Goal: Information Seeking & Learning: Learn about a topic

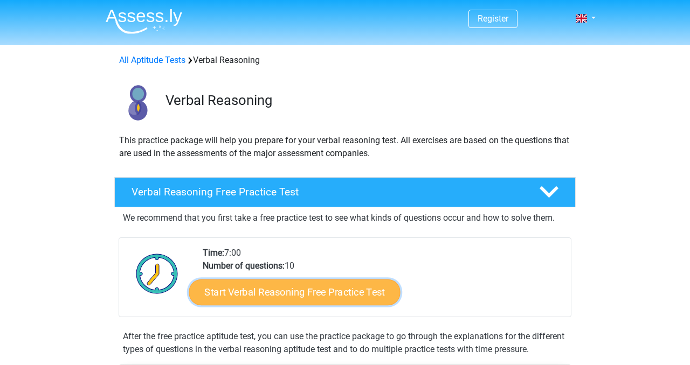
click at [234, 293] on link "Start Verbal Reasoning Free Practice Test" at bounding box center [294, 293] width 211 height 26
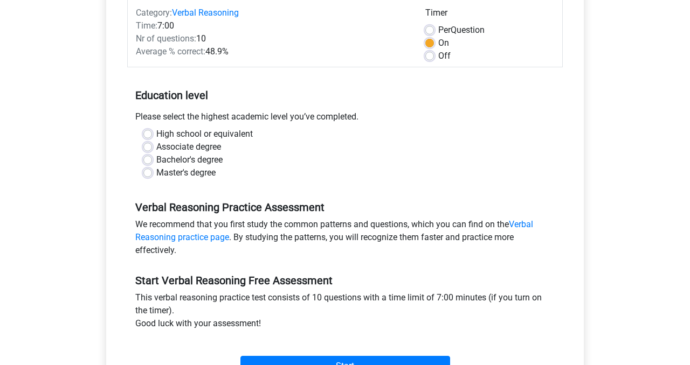
scroll to position [143, 0]
click at [156, 132] on label "High school or equivalent" at bounding box center [204, 133] width 96 height 13
click at [147, 132] on input "High school or equivalent" at bounding box center [147, 132] width 9 height 11
radio input "true"
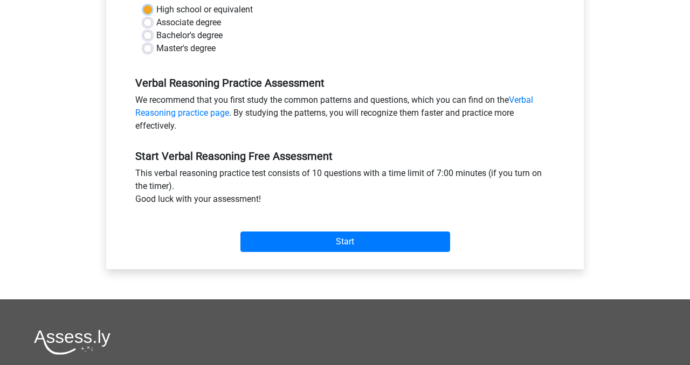
scroll to position [289, 0]
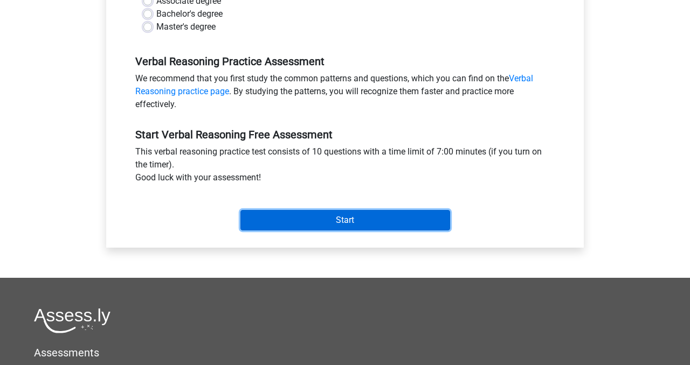
click at [274, 219] on input "Start" at bounding box center [345, 220] width 210 height 20
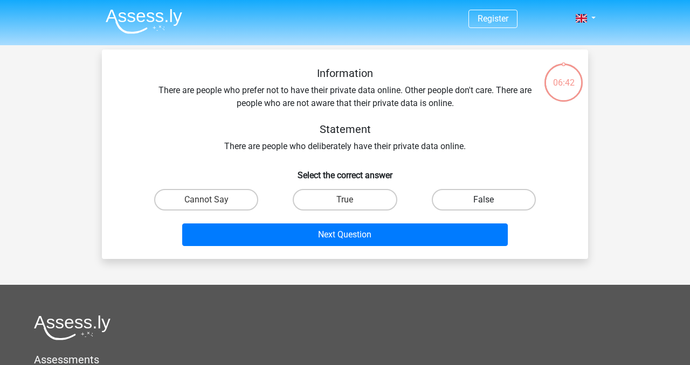
click at [465, 193] on label "False" at bounding box center [484, 200] width 104 height 22
click at [483, 200] on input "False" at bounding box center [486, 203] width 7 height 7
radio input "true"
click at [453, 200] on label "False" at bounding box center [484, 200] width 104 height 22
click at [483, 200] on input "False" at bounding box center [486, 203] width 7 height 7
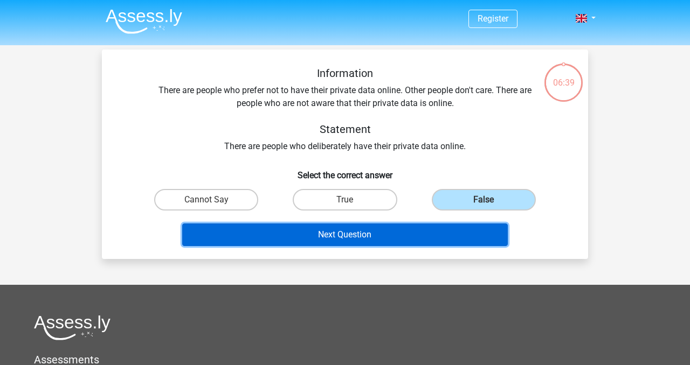
click at [383, 242] on button "Next Question" at bounding box center [345, 235] width 326 height 23
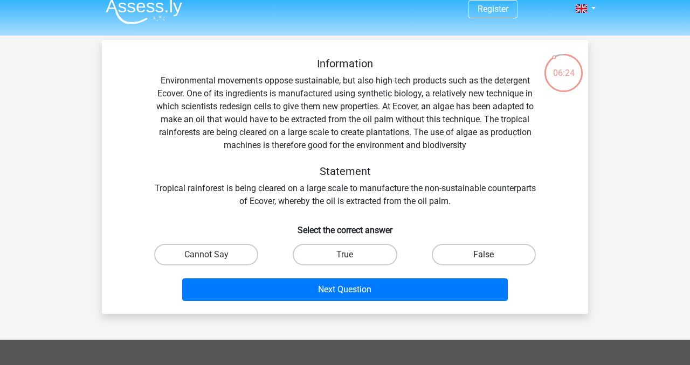
scroll to position [9, 0]
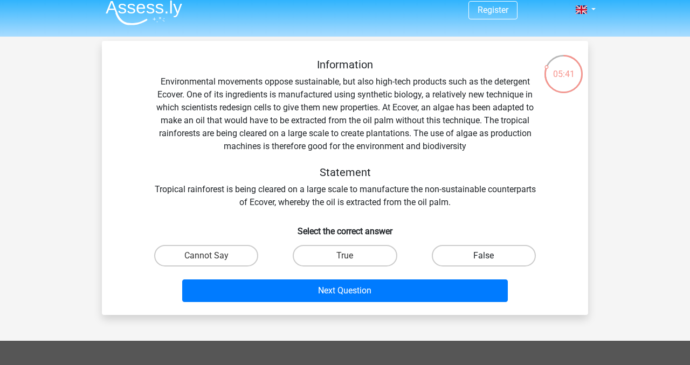
click at [459, 253] on label "False" at bounding box center [484, 256] width 104 height 22
click at [483, 256] on input "False" at bounding box center [486, 259] width 7 height 7
radio input "true"
click at [419, 308] on div "Information Environmental movements oppose sustainable, but also high-tech prod…" at bounding box center [345, 178] width 486 height 274
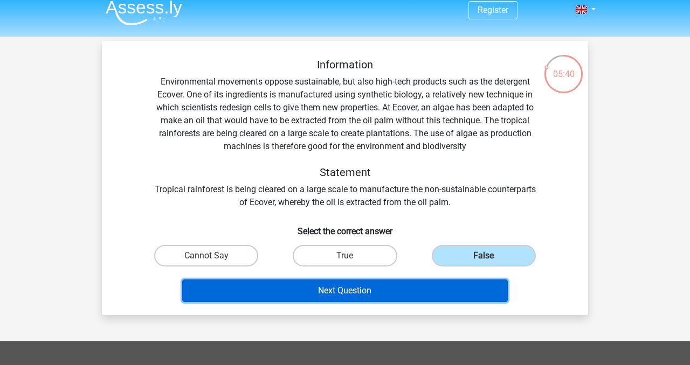
click at [421, 288] on button "Next Question" at bounding box center [345, 291] width 326 height 23
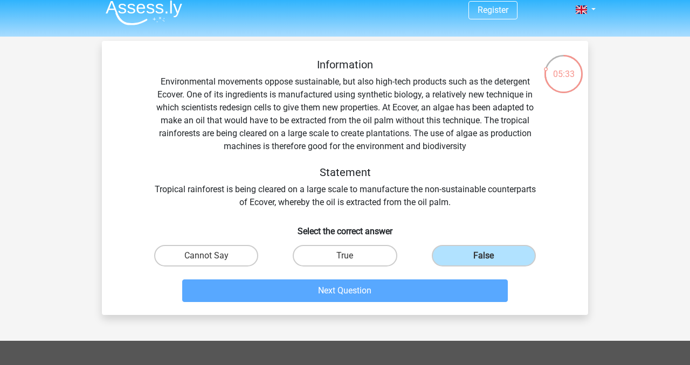
click at [460, 269] on div "False" at bounding box center [483, 256] width 138 height 30
click at [460, 259] on label "False" at bounding box center [484, 256] width 104 height 22
click at [483, 259] on input "False" at bounding box center [486, 259] width 7 height 7
click at [460, 259] on label "False" at bounding box center [484, 256] width 104 height 22
click at [483, 259] on input "False" at bounding box center [486, 259] width 7 height 7
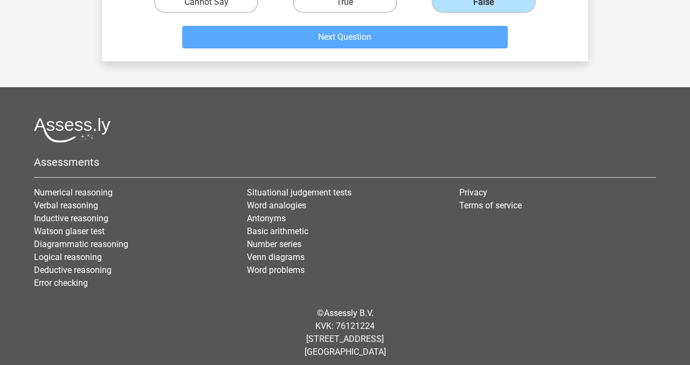
scroll to position [0, 0]
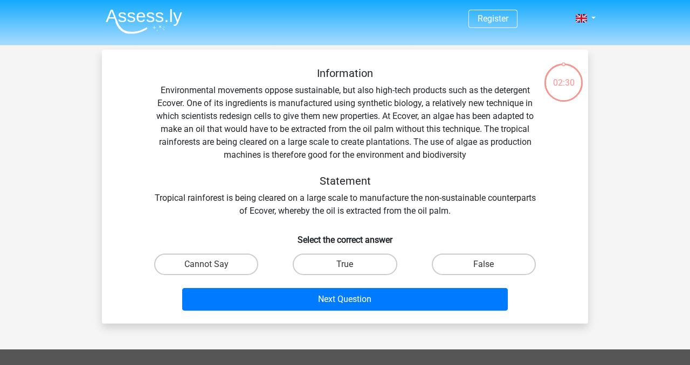
click at [124, 219] on div "Information Environmental movements oppose sustainable, but also high-tech prod…" at bounding box center [344, 191] width 477 height 248
click at [477, 268] on label "False" at bounding box center [484, 265] width 104 height 22
click at [483, 268] on input "False" at bounding box center [486, 268] width 7 height 7
radio input "true"
click at [496, 266] on label "False" at bounding box center [484, 265] width 104 height 22
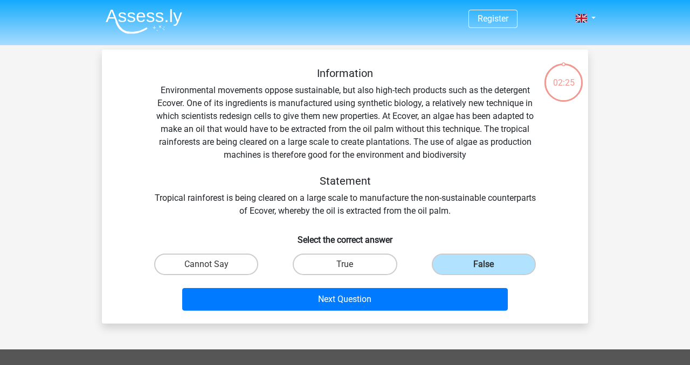
click at [490, 266] on input "False" at bounding box center [486, 268] width 7 height 7
click at [496, 266] on label "False" at bounding box center [484, 265] width 104 height 22
click at [490, 266] on input "False" at bounding box center [486, 268] width 7 height 7
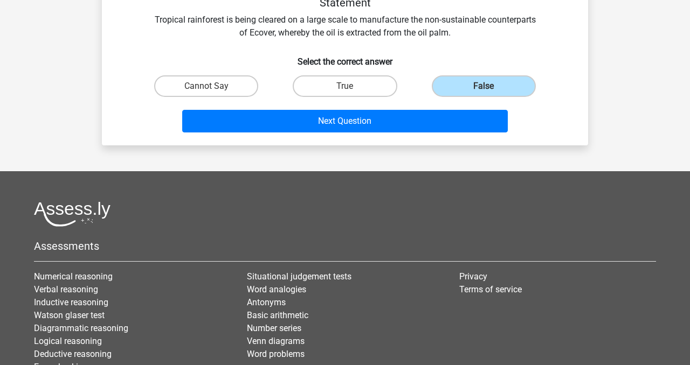
scroll to position [149, 0]
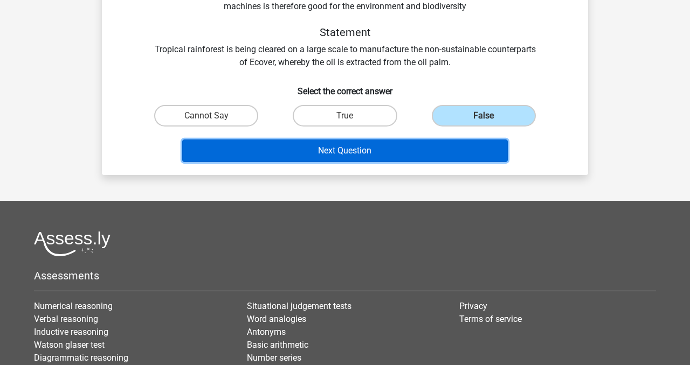
click at [474, 152] on button "Next Question" at bounding box center [345, 151] width 326 height 23
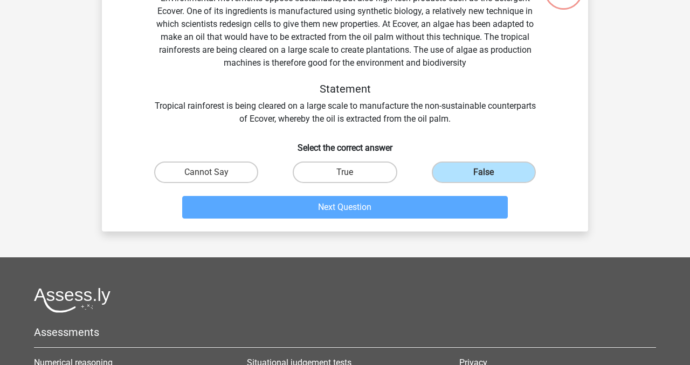
scroll to position [0, 0]
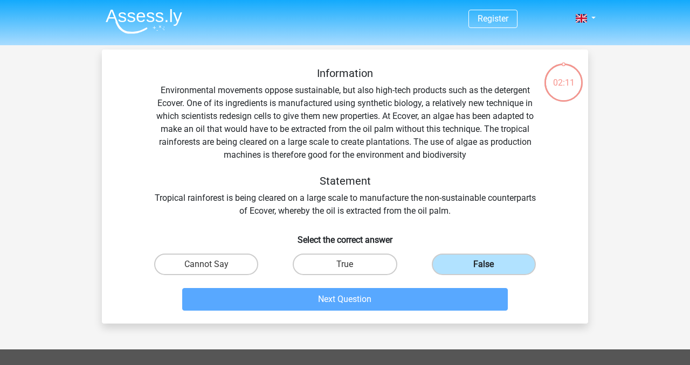
click at [451, 266] on label "False" at bounding box center [484, 265] width 104 height 22
click at [483, 266] on input "False" at bounding box center [486, 268] width 7 height 7
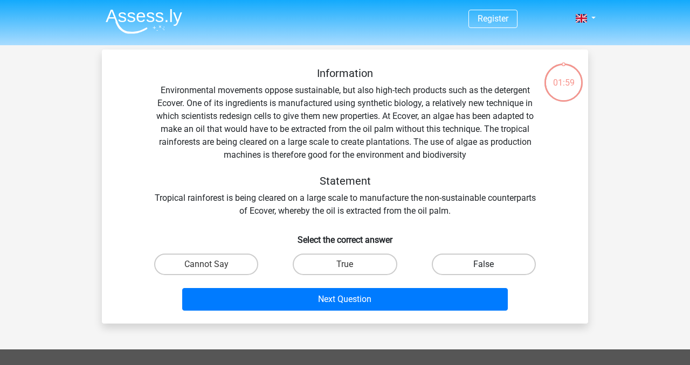
click at [485, 260] on label "False" at bounding box center [484, 265] width 104 height 22
click at [485, 265] on input "False" at bounding box center [486, 268] width 7 height 7
radio input "true"
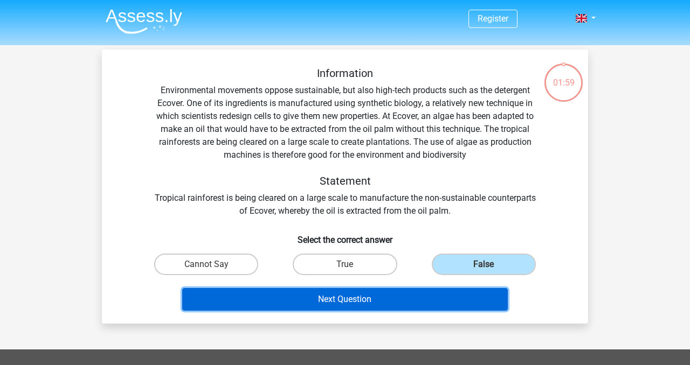
click at [470, 298] on button "Next Question" at bounding box center [345, 299] width 326 height 23
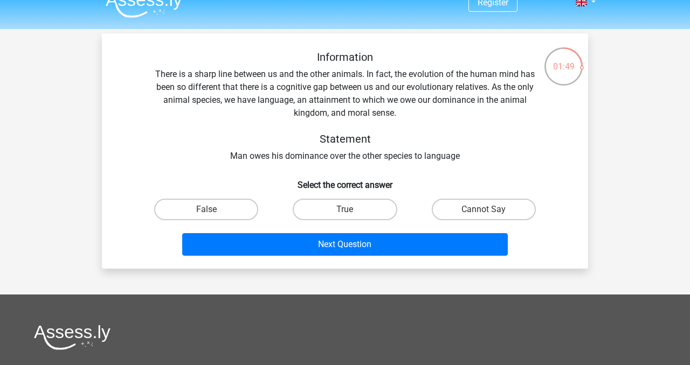
scroll to position [13, 0]
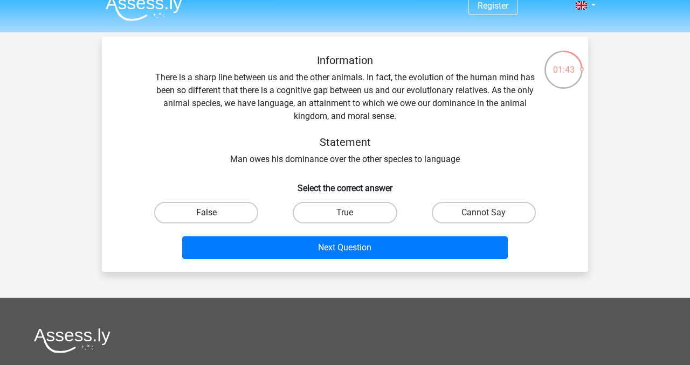
click at [235, 212] on label "False" at bounding box center [206, 213] width 104 height 22
click at [213, 213] on input "False" at bounding box center [209, 216] width 7 height 7
radio input "true"
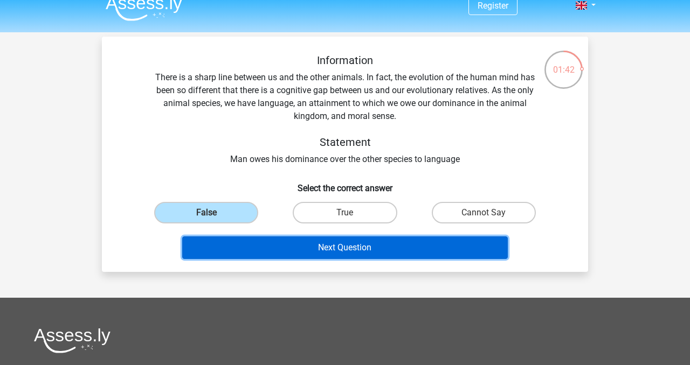
click at [244, 246] on button "Next Question" at bounding box center [345, 248] width 326 height 23
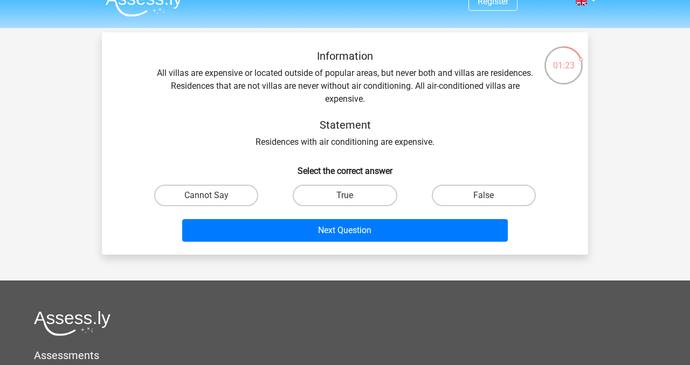
scroll to position [12, 0]
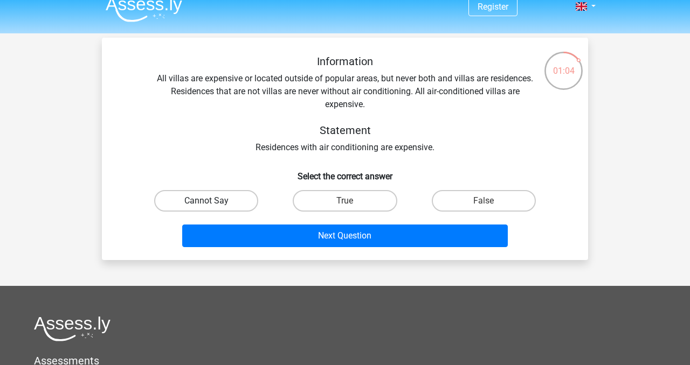
click at [232, 203] on label "Cannot Say" at bounding box center [206, 201] width 104 height 22
click at [213, 203] on input "Cannot Say" at bounding box center [209, 204] width 7 height 7
radio input "true"
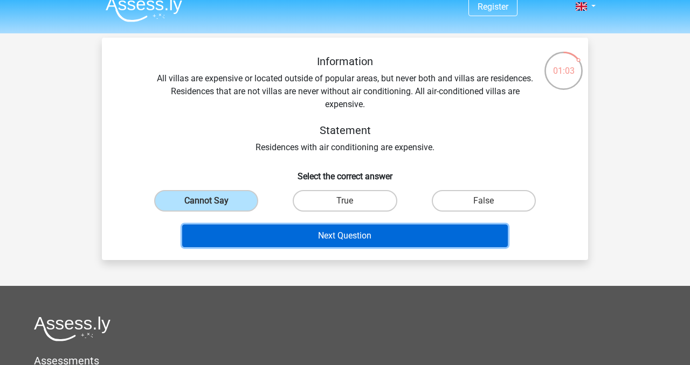
click at [249, 230] on button "Next Question" at bounding box center [345, 236] width 326 height 23
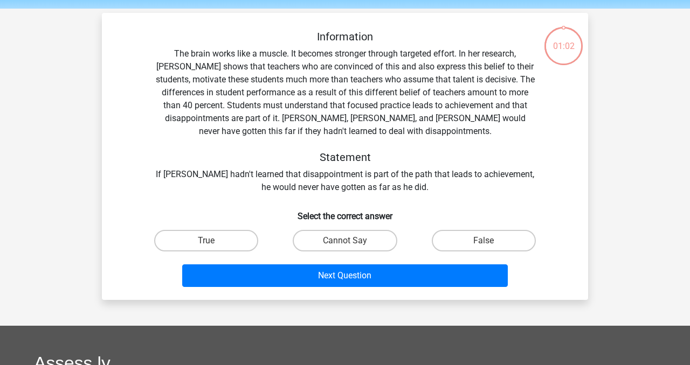
scroll to position [50, 0]
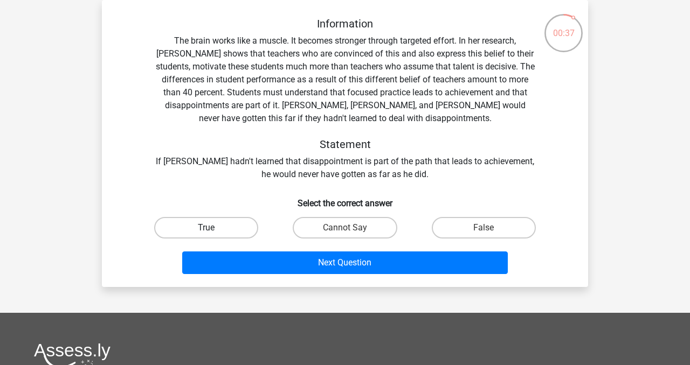
click at [224, 230] on label "True" at bounding box center [206, 228] width 104 height 22
click at [213, 230] on input "True" at bounding box center [209, 231] width 7 height 7
radio input "true"
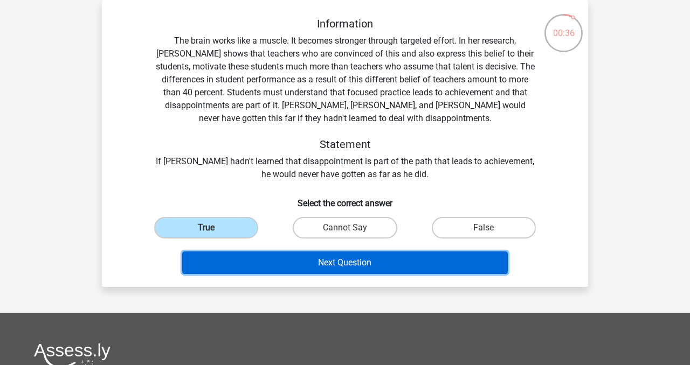
click at [255, 254] on button "Next Question" at bounding box center [345, 263] width 326 height 23
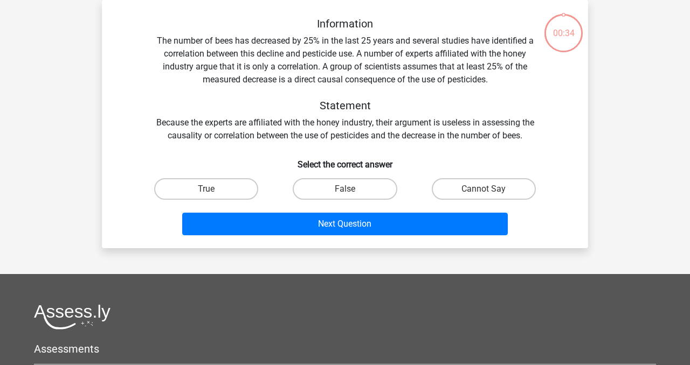
scroll to position [22, 0]
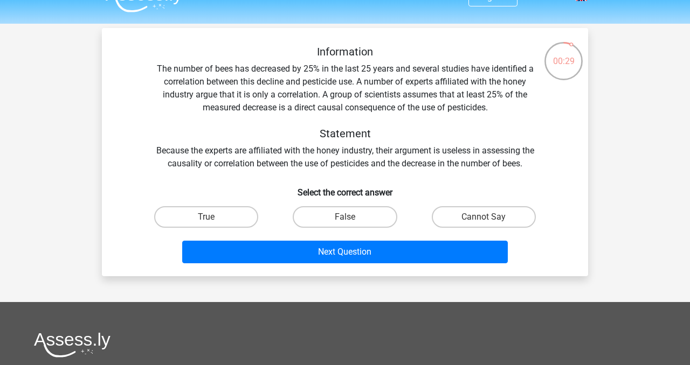
click at [302, 281] on div "Register Nederlands English" at bounding box center [345, 282] width 690 height 608
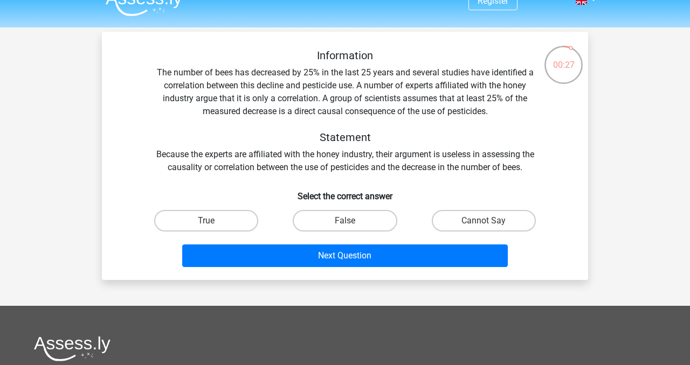
scroll to position [16, 0]
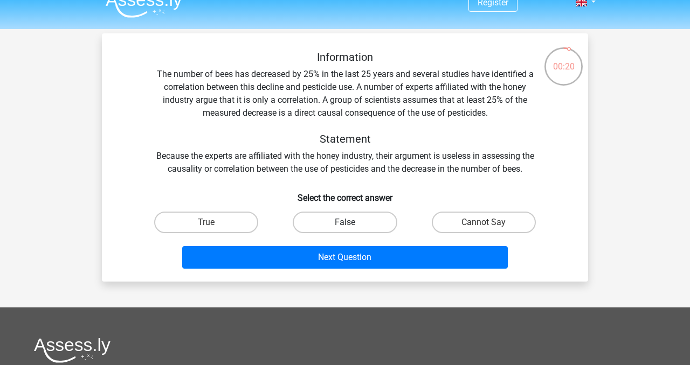
click at [376, 219] on label "False" at bounding box center [345, 223] width 104 height 22
click at [352, 223] on input "False" at bounding box center [348, 226] width 7 height 7
radio input "true"
click at [368, 270] on div "Next Question" at bounding box center [345, 259] width 416 height 27
click at [370, 246] on div "Next Question" at bounding box center [345, 256] width 452 height 36
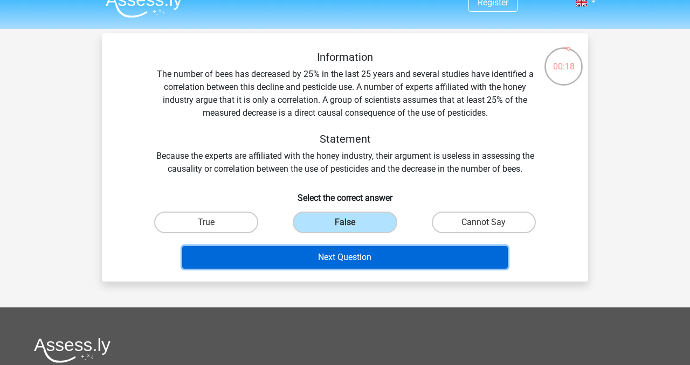
click at [366, 259] on button "Next Question" at bounding box center [345, 257] width 326 height 23
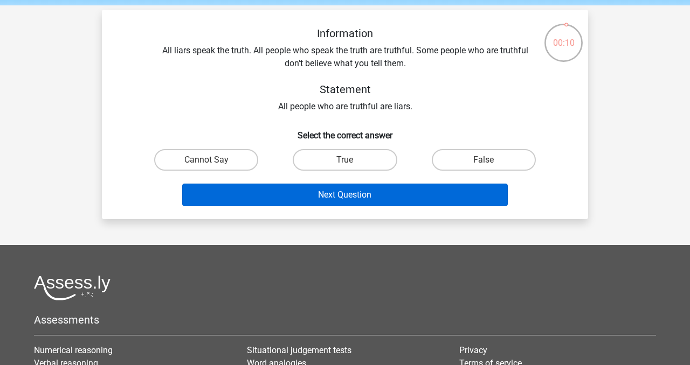
scroll to position [37, 0]
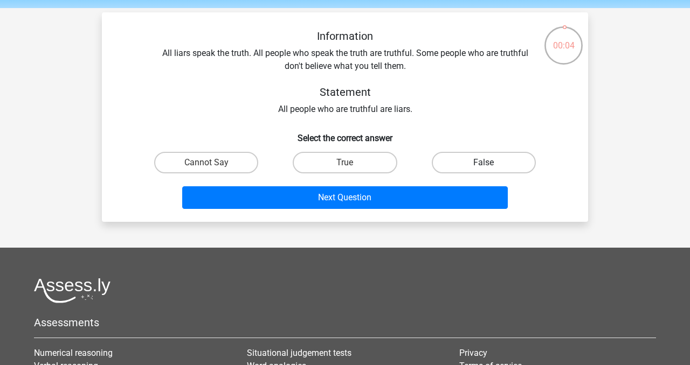
click at [459, 162] on label "False" at bounding box center [484, 163] width 104 height 22
click at [483, 163] on input "False" at bounding box center [486, 166] width 7 height 7
radio input "true"
click at [387, 162] on label "True" at bounding box center [345, 163] width 104 height 22
click at [352, 163] on input "True" at bounding box center [348, 166] width 7 height 7
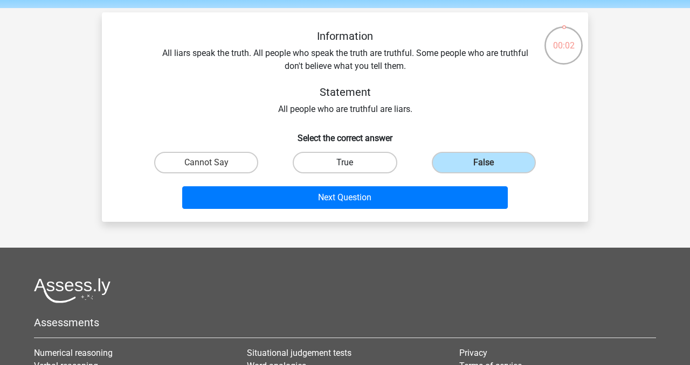
radio input "true"
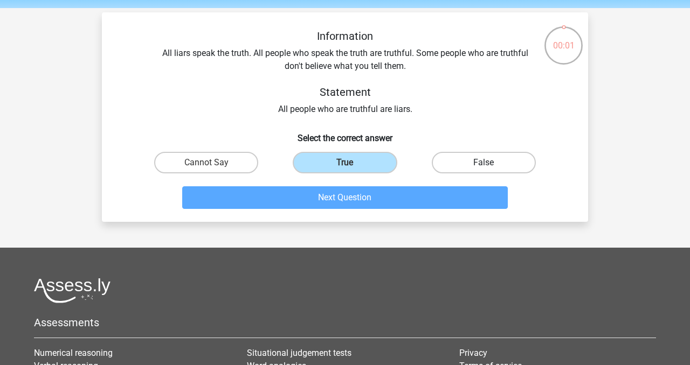
click at [448, 156] on label "False" at bounding box center [484, 163] width 104 height 22
click at [483, 163] on input "False" at bounding box center [486, 166] width 7 height 7
radio input "true"
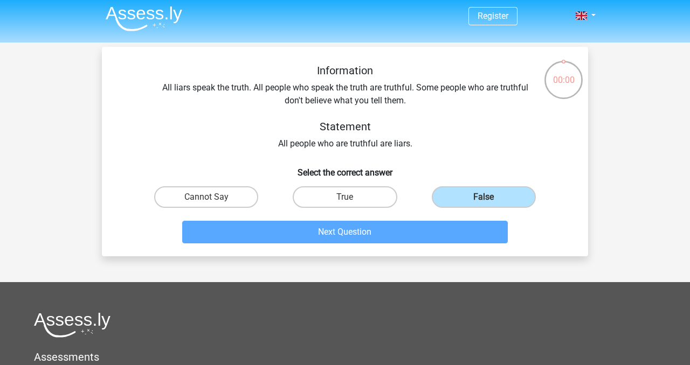
scroll to position [0, 0]
